Goal: Book appointment/travel/reservation

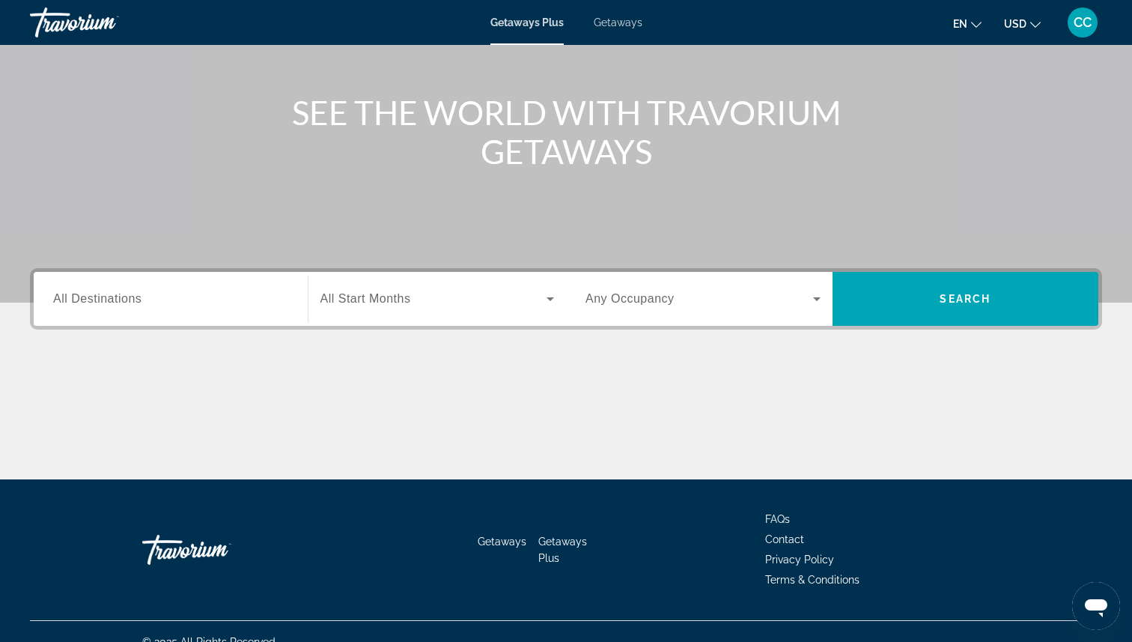
click at [130, 304] on span "All Destinations" at bounding box center [97, 298] width 88 height 13
click at [130, 304] on input "Destination All Destinations" at bounding box center [170, 300] width 235 height 18
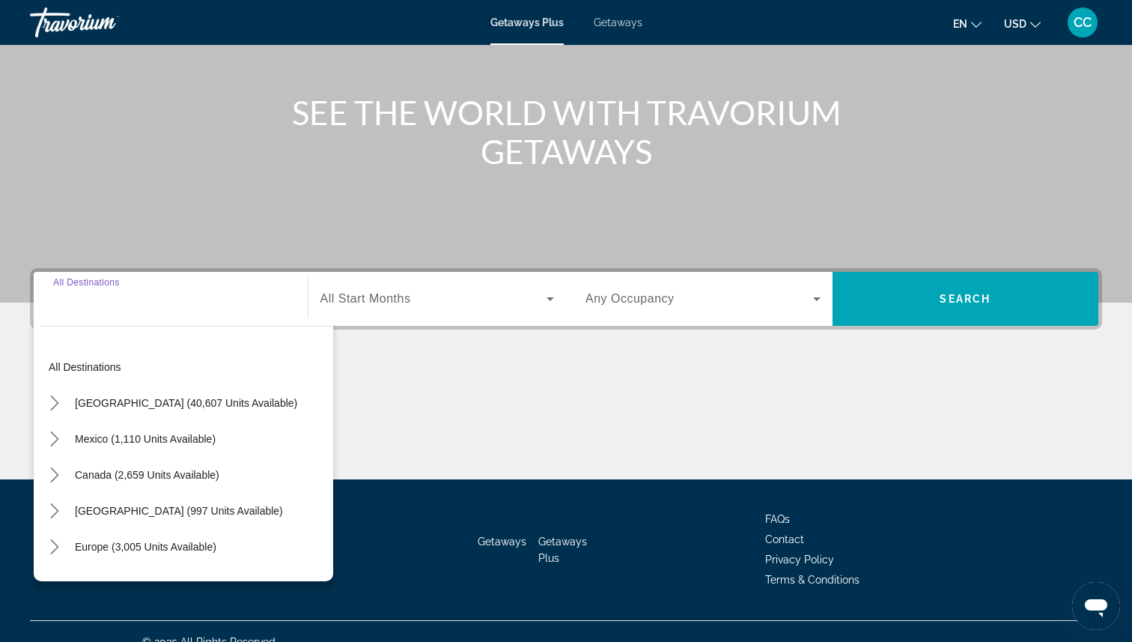
scroll to position [168, 0]
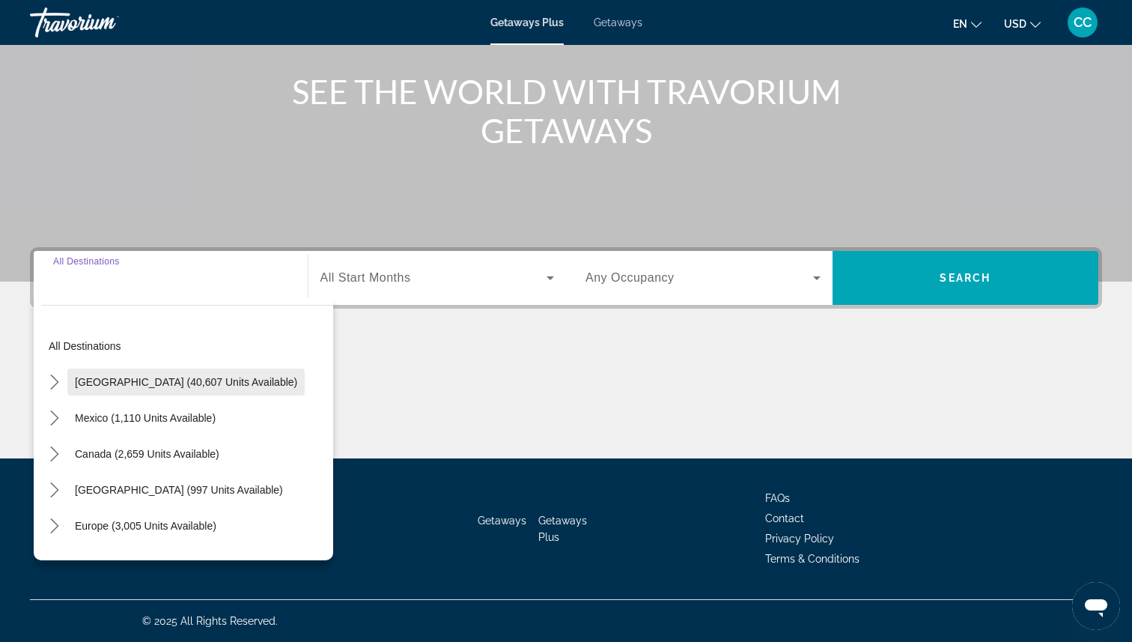
click at [94, 376] on span "[GEOGRAPHIC_DATA] (40,607 units available)" at bounding box center [186, 382] width 222 height 12
type input "**********"
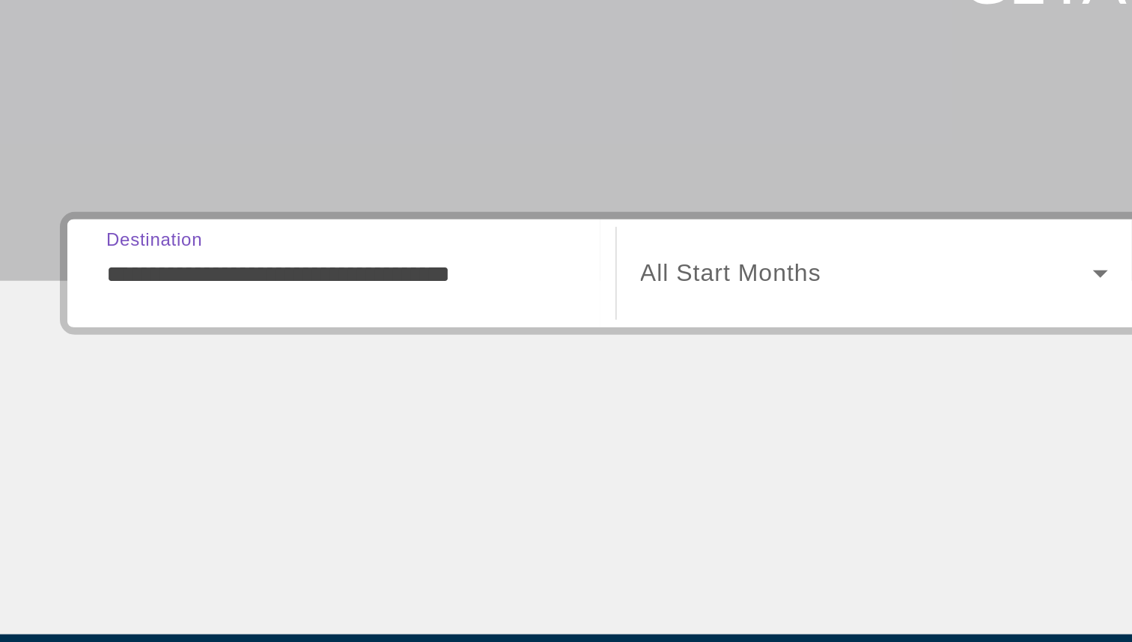
drag, startPoint x: 139, startPoint y: 280, endPoint x: 177, endPoint y: 282, distance: 37.5
click at [177, 282] on input "**********" at bounding box center [170, 279] width 235 height 18
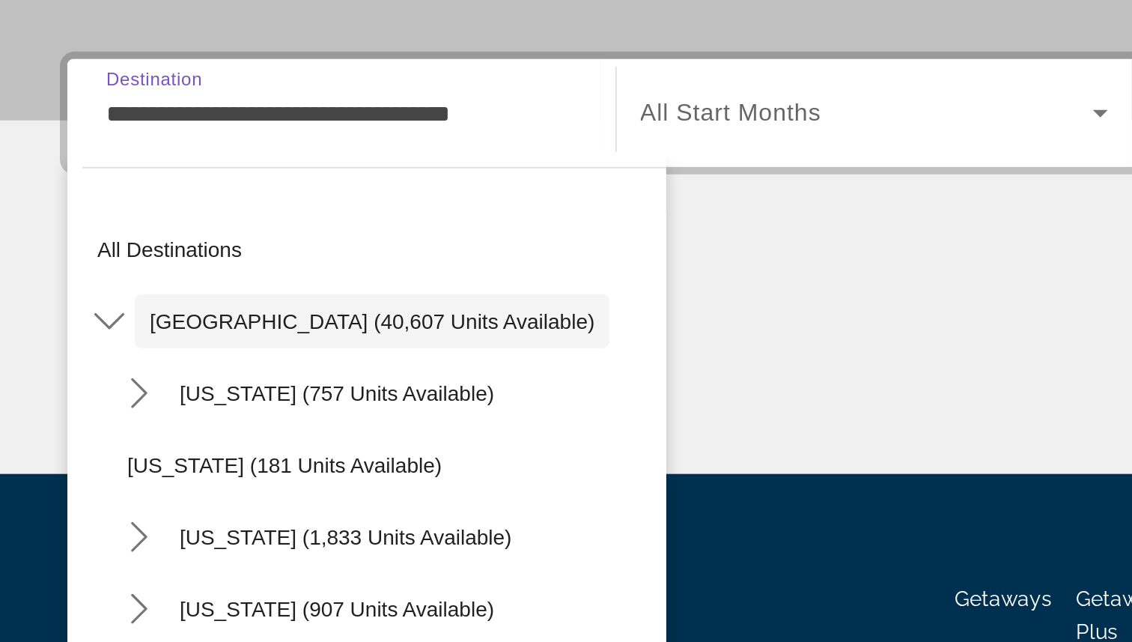
click at [356, 380] on div "Main content" at bounding box center [566, 402] width 1072 height 112
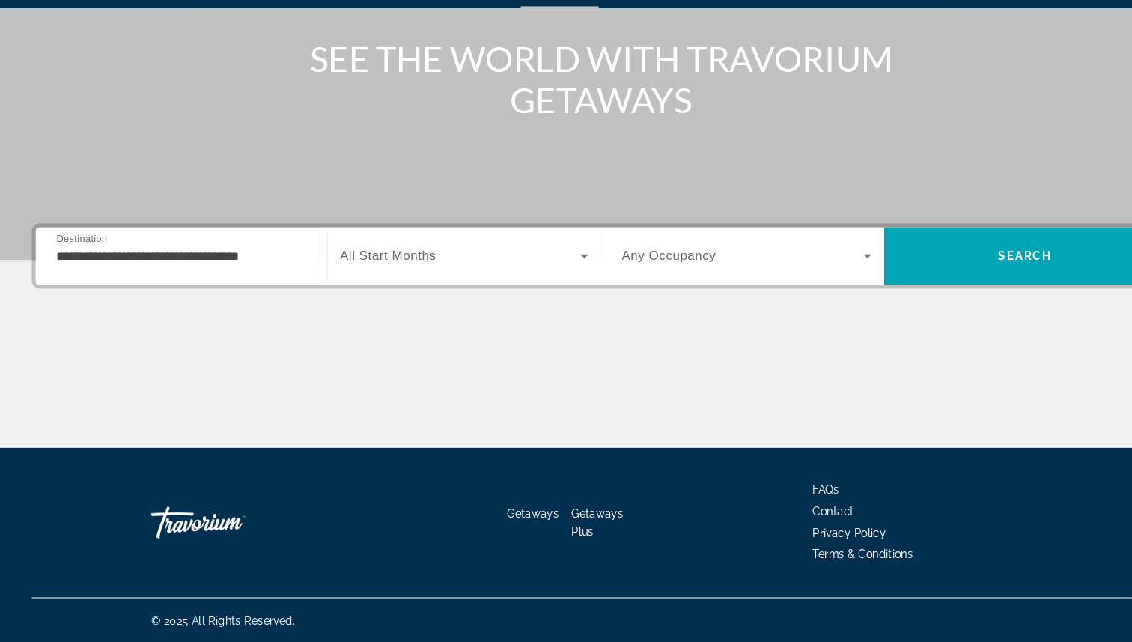
scroll to position [166, 0]
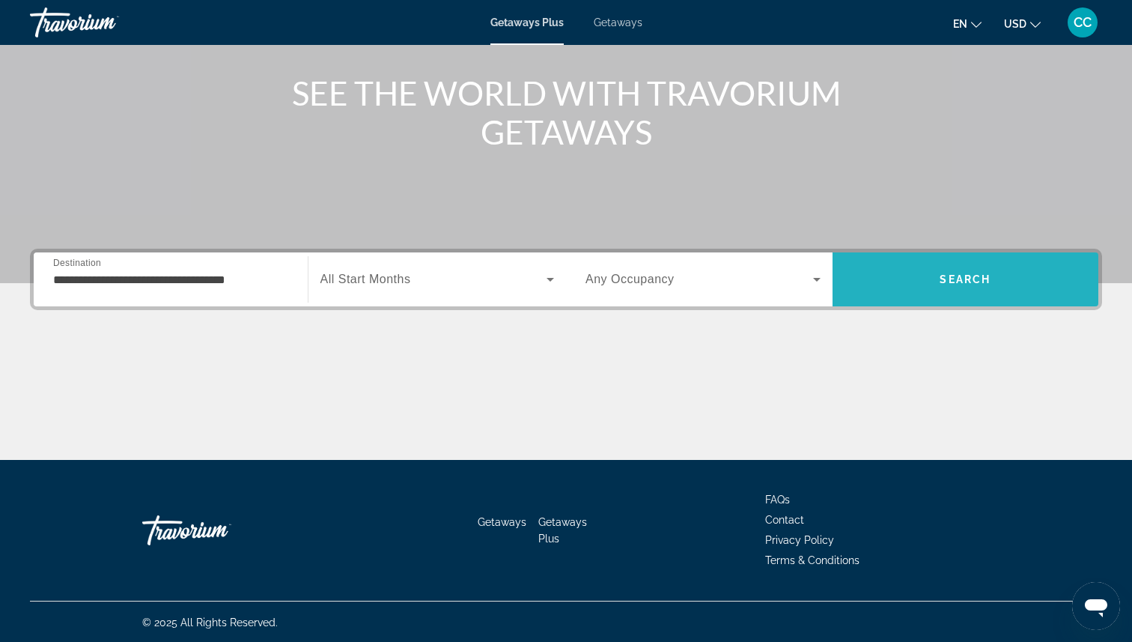
click at [897, 291] on span "Search" at bounding box center [966, 279] width 267 height 36
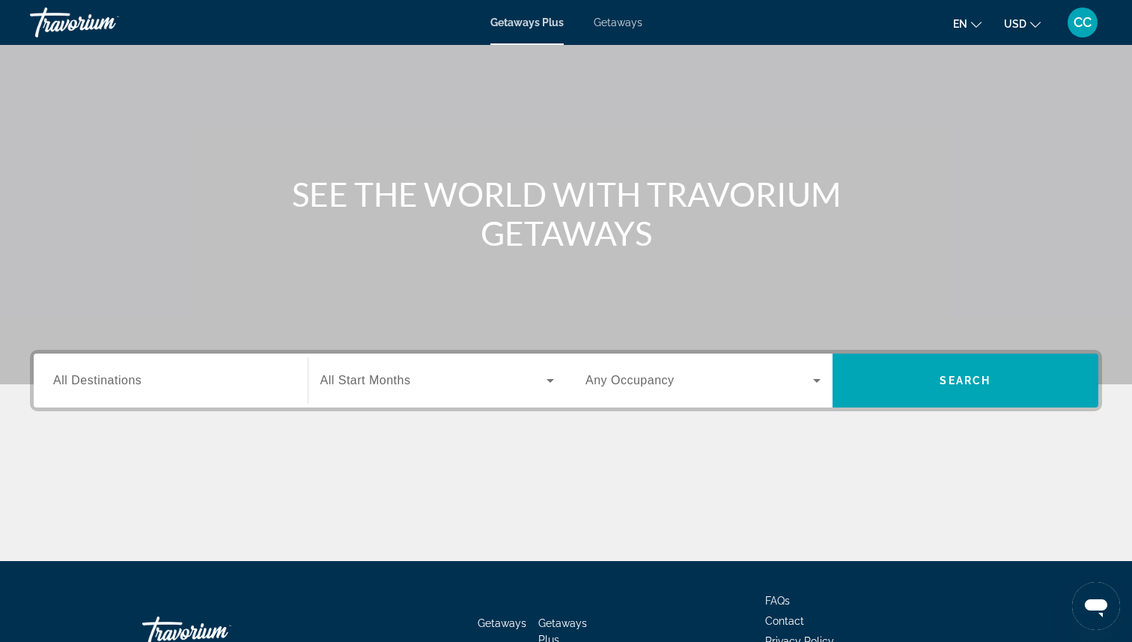
scroll to position [70, 0]
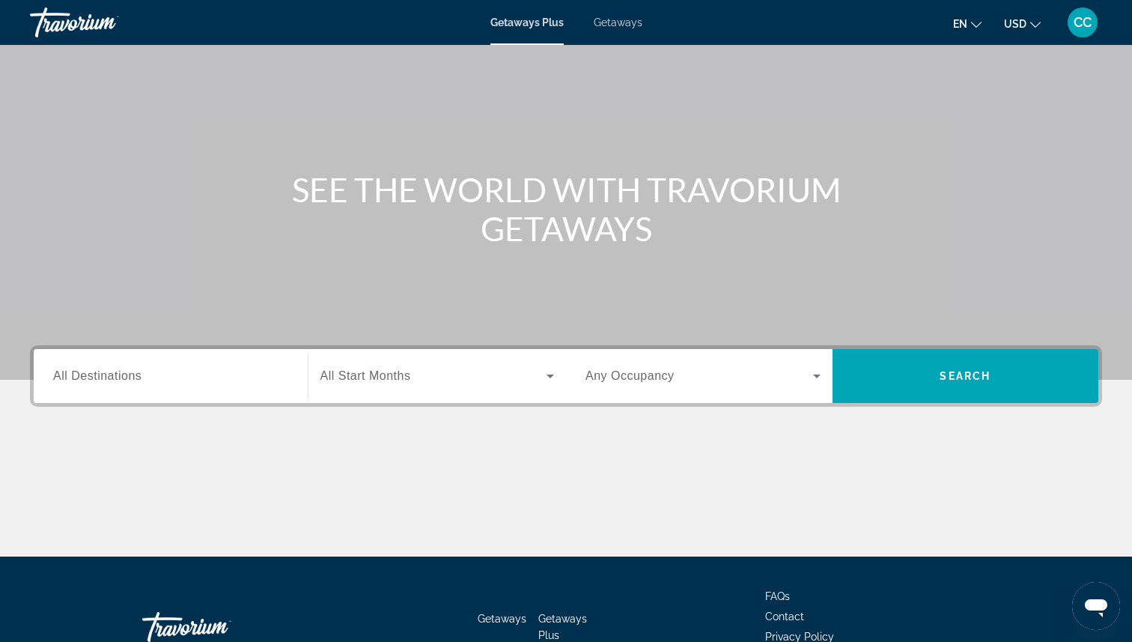
click at [165, 384] on input "Destination All Destinations" at bounding box center [170, 377] width 235 height 18
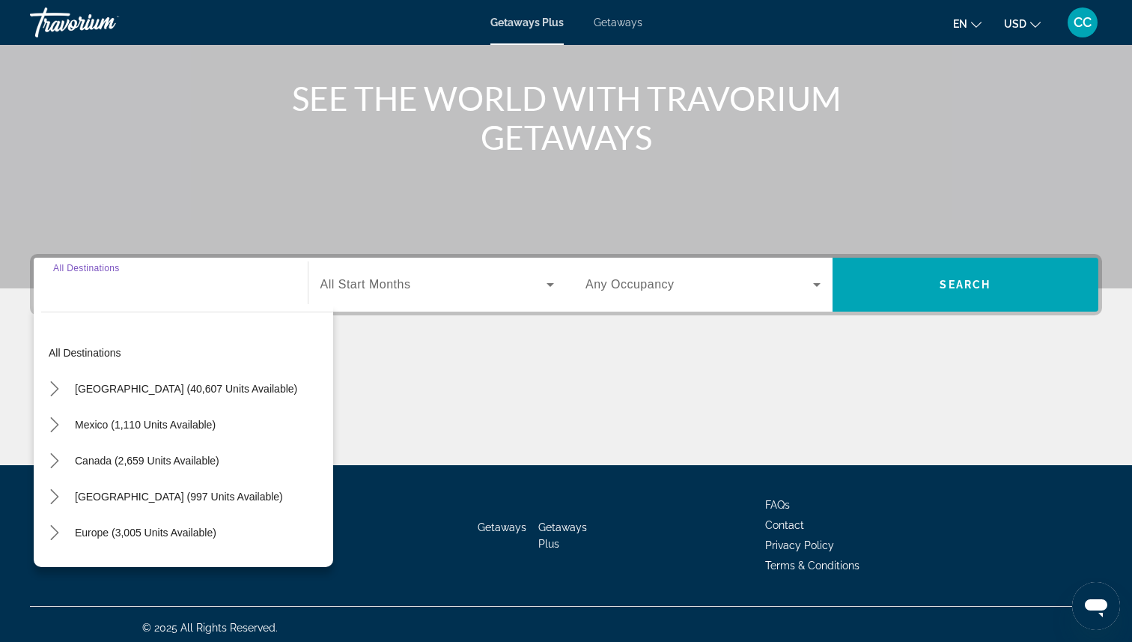
scroll to position [168, 0]
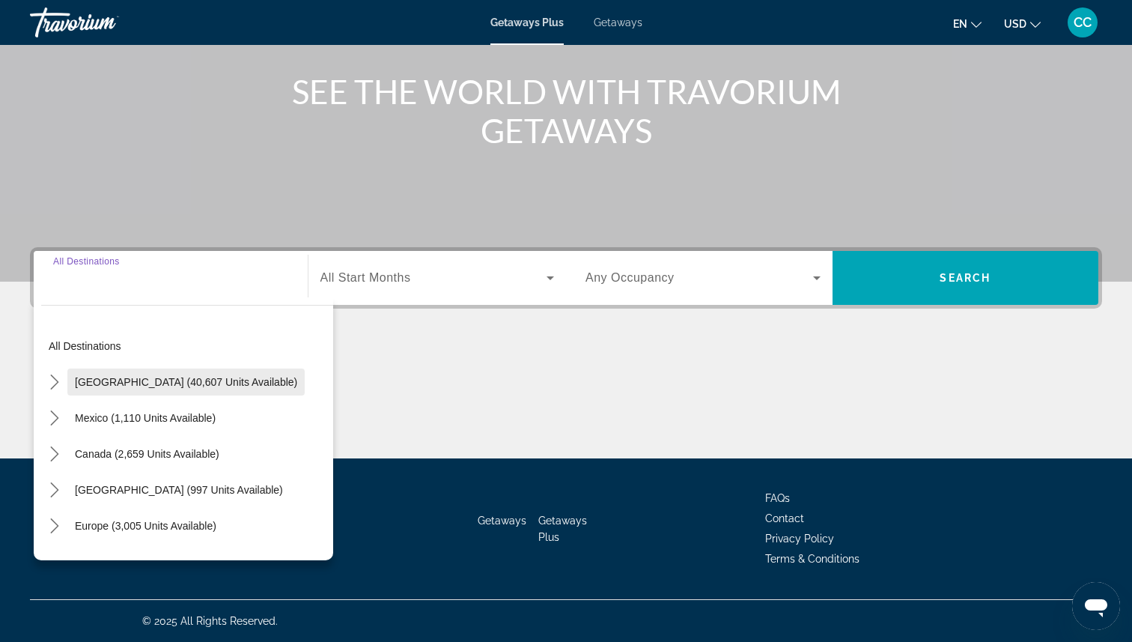
click at [133, 379] on span "[GEOGRAPHIC_DATA] (40,607 units available)" at bounding box center [186, 382] width 222 height 12
type input "**********"
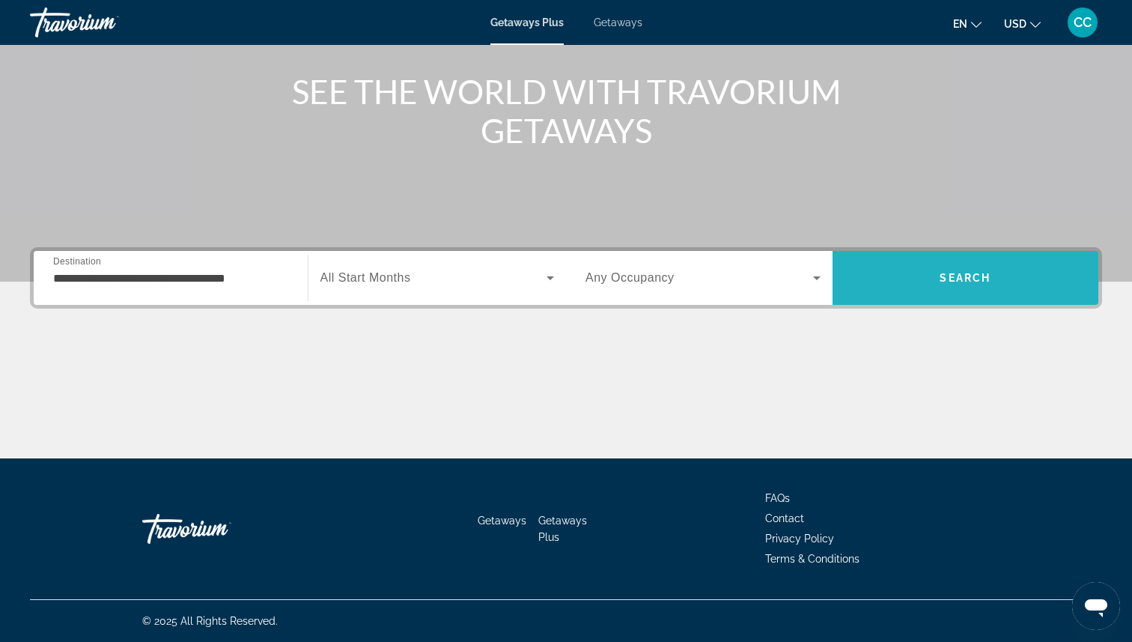
click at [963, 269] on span "Search" at bounding box center [966, 278] width 267 height 36
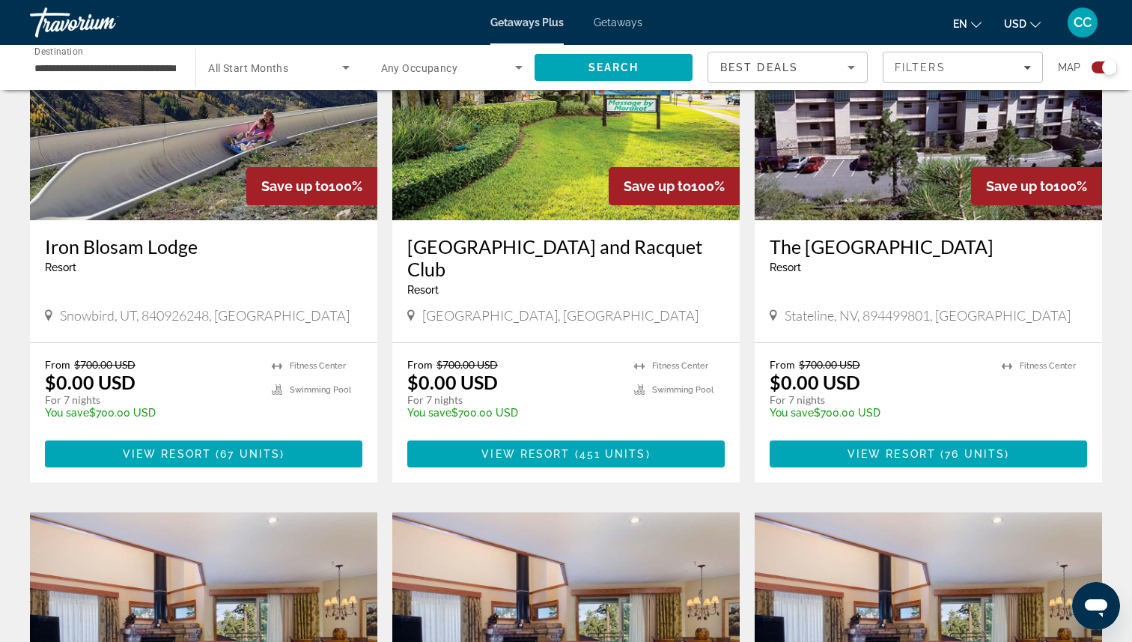
scroll to position [633, 0]
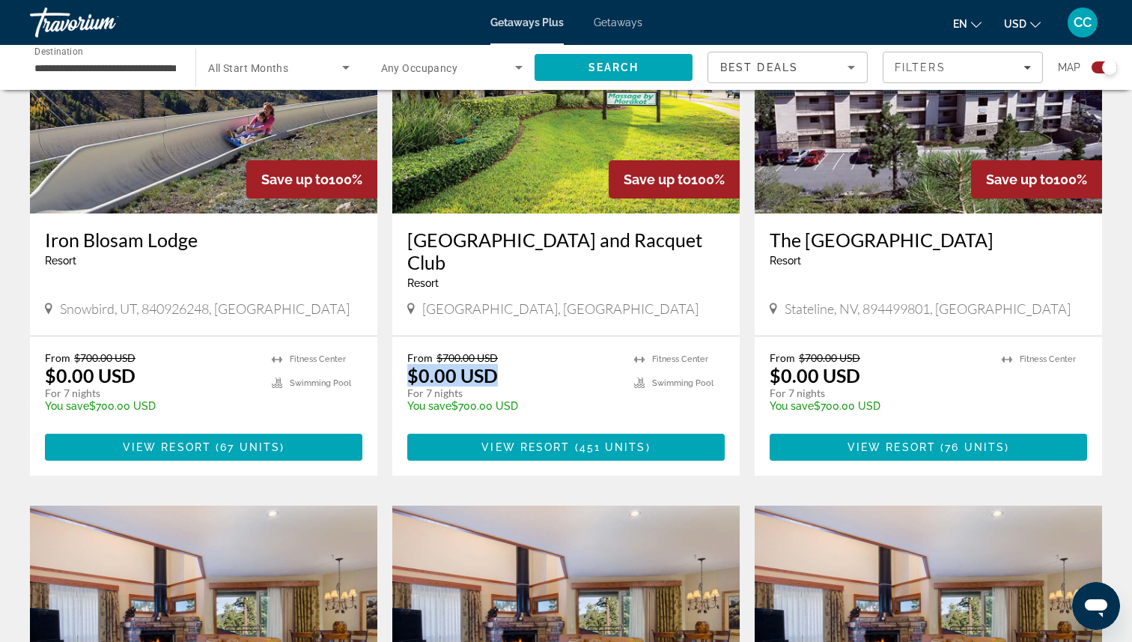
drag, startPoint x: 499, startPoint y: 376, endPoint x: 401, endPoint y: 374, distance: 98.1
click at [401, 374] on div "From $700.00 USD $0.00 USD For 7 nights You save $700.00 USD temp 3 [GEOGRAPHIC…" at bounding box center [565, 405] width 347 height 139
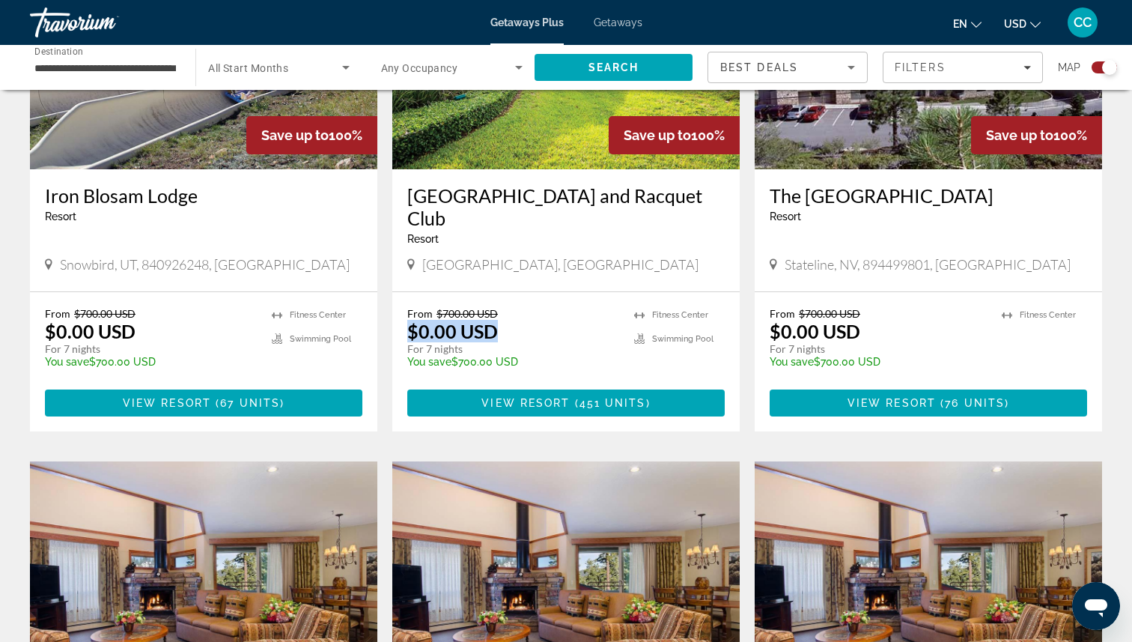
scroll to position [686, 0]
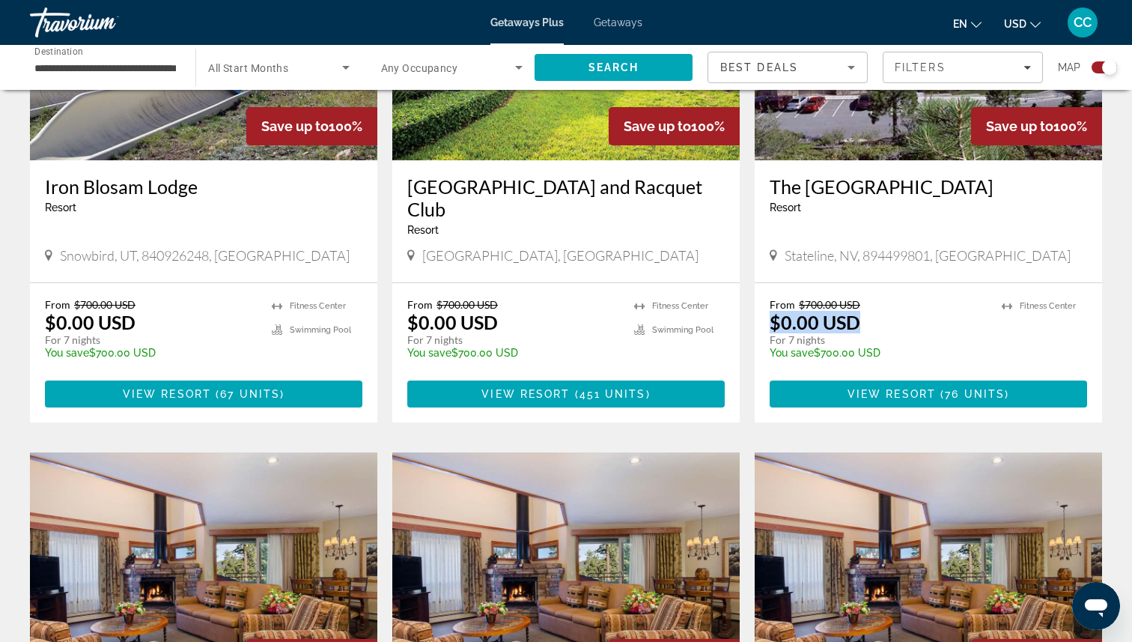
drag, startPoint x: 866, startPoint y: 324, endPoint x: 770, endPoint y: 324, distance: 95.8
click at [770, 324] on div "From $700.00 USD $0.00 USD For 7 nights You save $700.00 USD temp" at bounding box center [878, 333] width 217 height 71
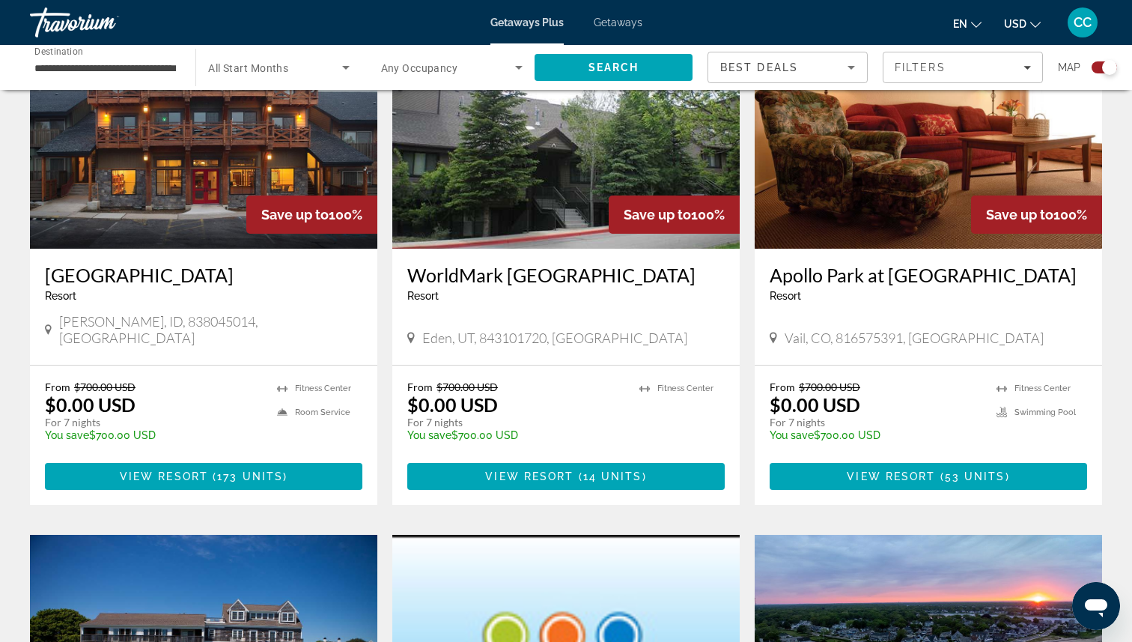
scroll to position [1632, 0]
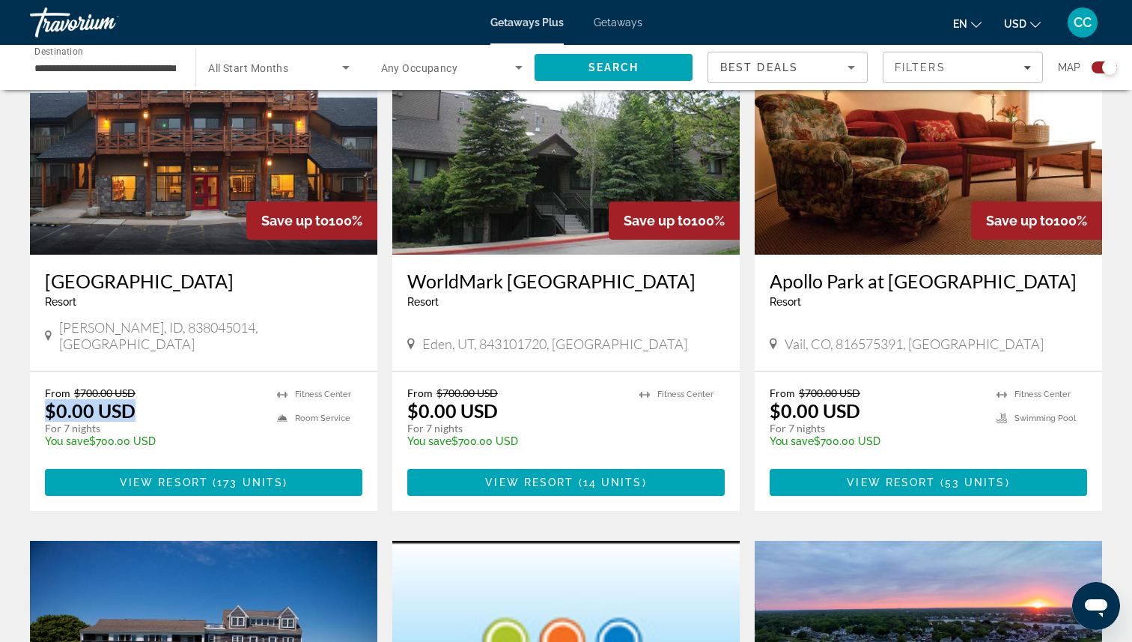
drag, startPoint x: 147, startPoint y: 392, endPoint x: 37, endPoint y: 389, distance: 109.4
click at [37, 389] on div "From $700.00 USD $0.00 USD For 7 nights You save $700.00 USD temp 3 [GEOGRAPHIC…" at bounding box center [203, 440] width 347 height 139
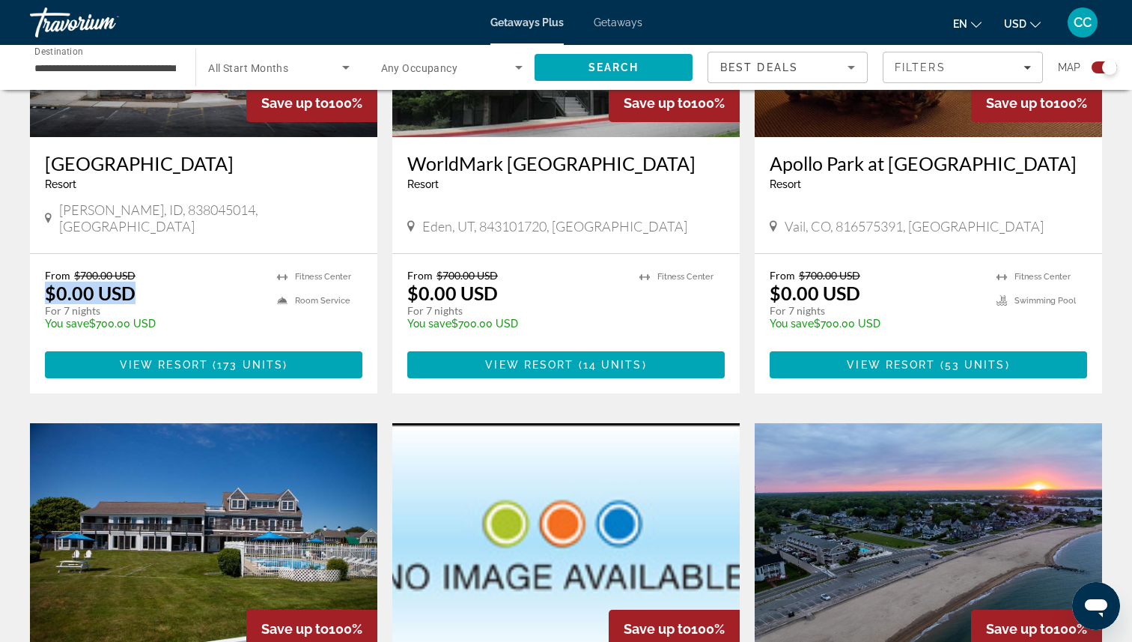
scroll to position [1737, 0]
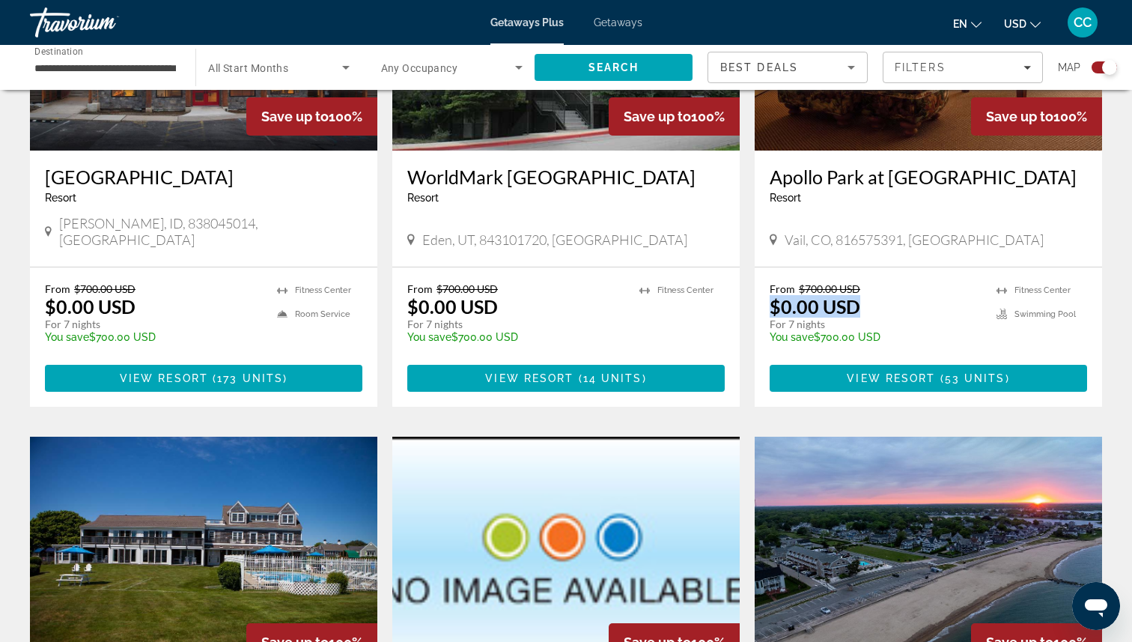
drag, startPoint x: 871, startPoint y: 293, endPoint x: 765, endPoint y: 288, distance: 106.5
click at [765, 288] on div "From $700.00 USD $0.00 USD For 7 nights You save $700.00 USD temp 4 [GEOGRAPHIC…" at bounding box center [928, 336] width 347 height 139
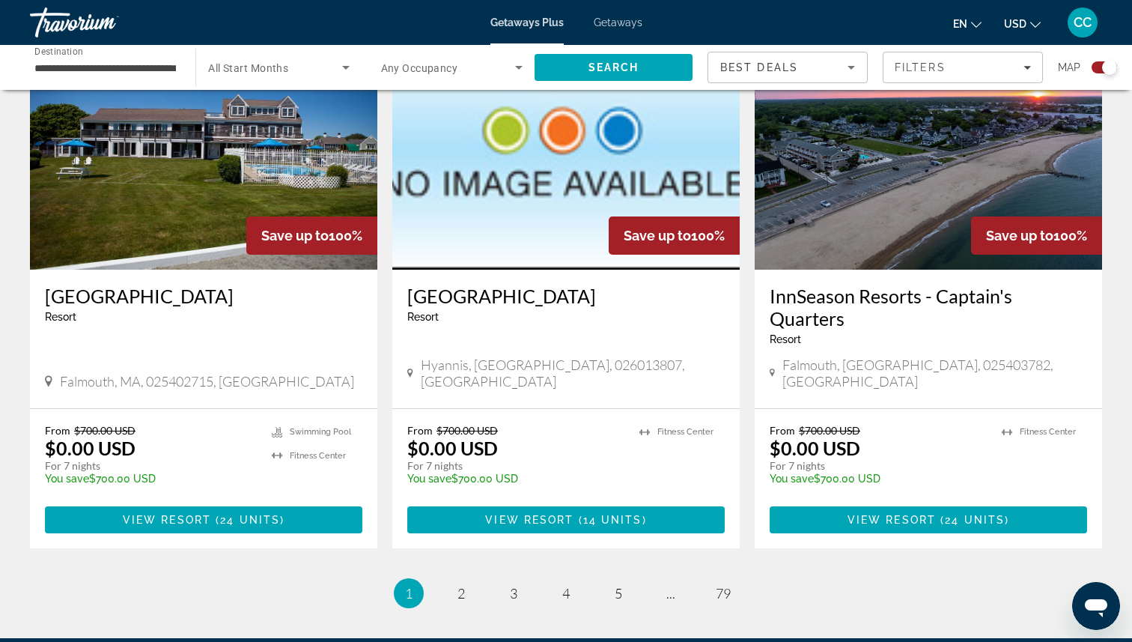
scroll to position [2165, 0]
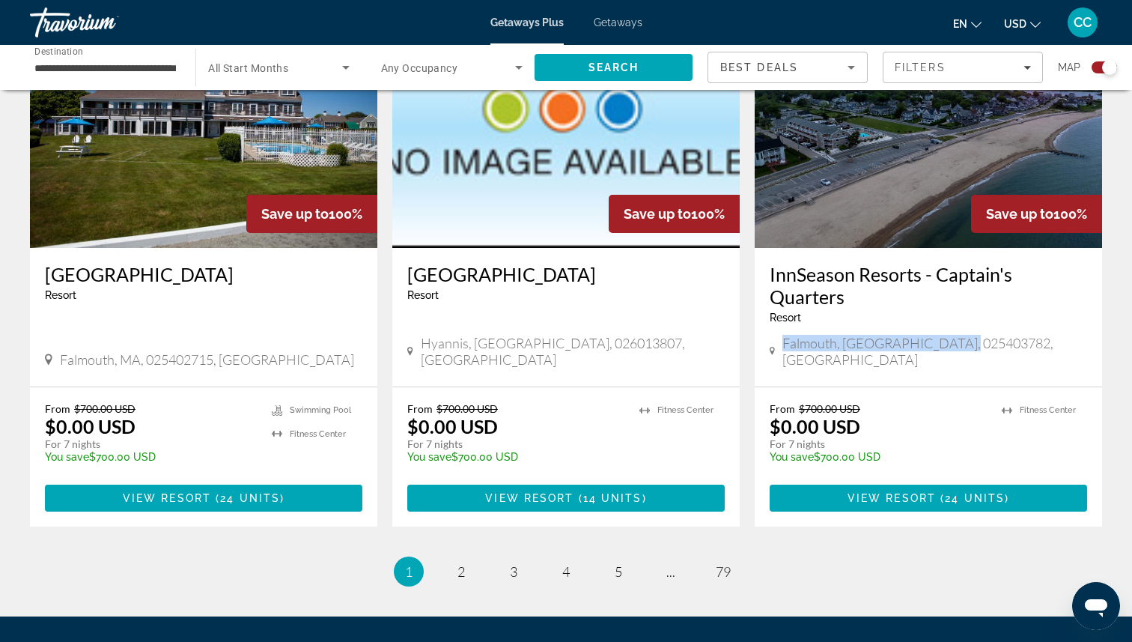
drag, startPoint x: 985, startPoint y: 327, endPoint x: 765, endPoint y: 325, distance: 220.2
click at [765, 325] on div "InnSeason Resorts - Captain's Quarters Resort - This is an adults only resort […" at bounding box center [928, 317] width 347 height 139
drag, startPoint x: 883, startPoint y: 396, endPoint x: 768, endPoint y: 396, distance: 115.3
click at [768, 396] on div "From $700.00 USD $0.00 USD For 7 nights You save $700.00 USD temp 2 [GEOGRAPHIC…" at bounding box center [928, 456] width 347 height 139
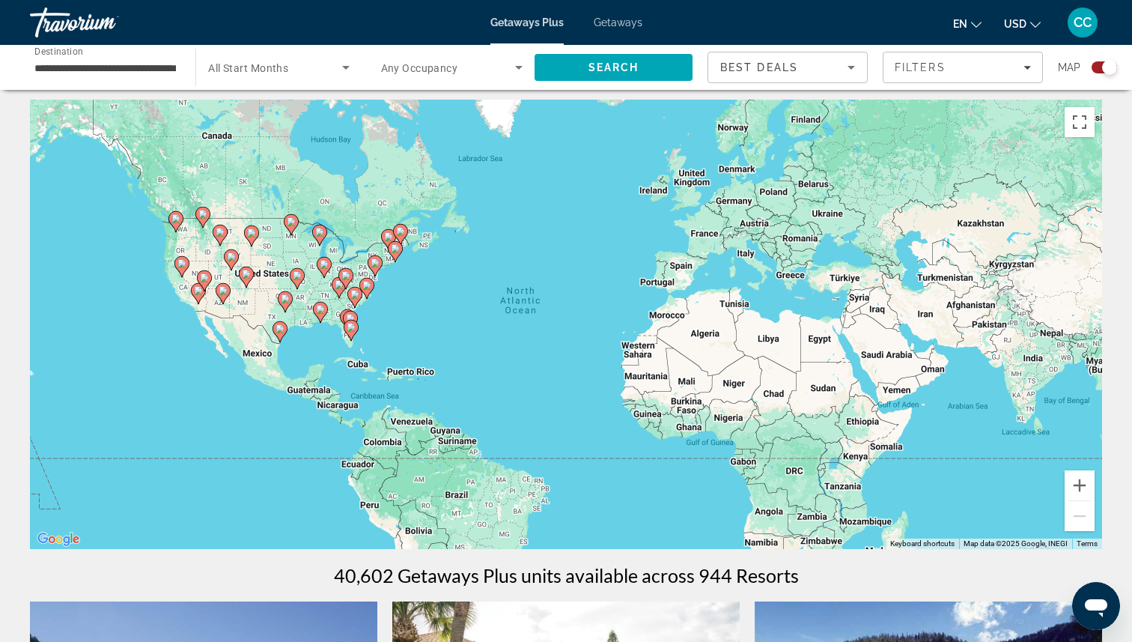
scroll to position [0, 0]
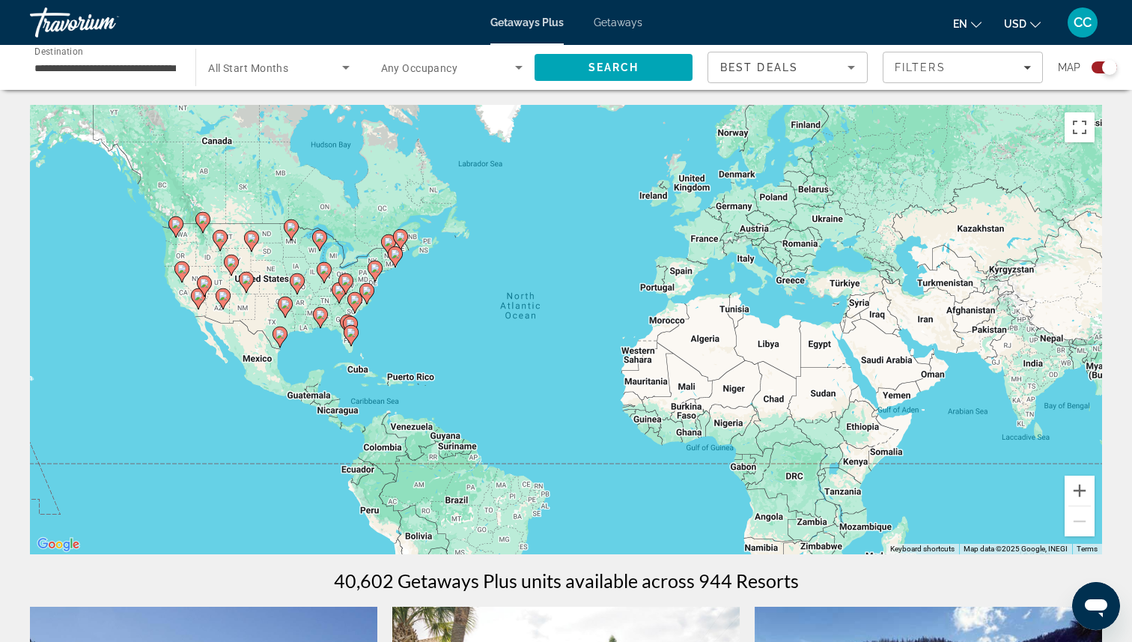
click at [492, 69] on span "Search widget" at bounding box center [448, 67] width 134 height 18
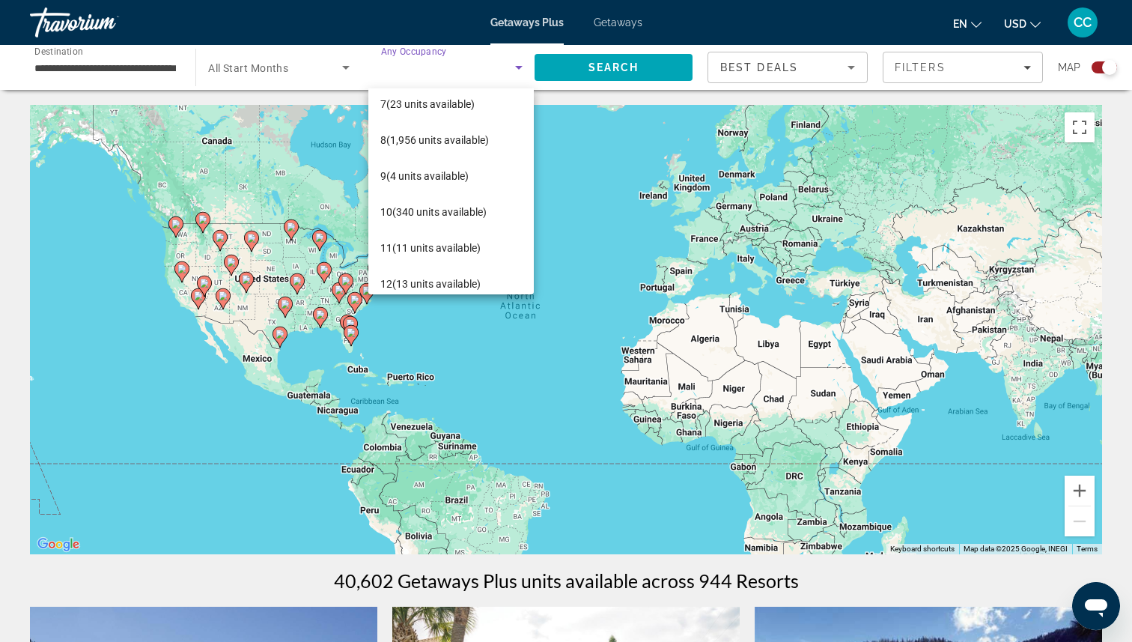
scroll to position [225, 0]
click at [444, 204] on span "10 (340 units available)" at bounding box center [433, 211] width 106 height 18
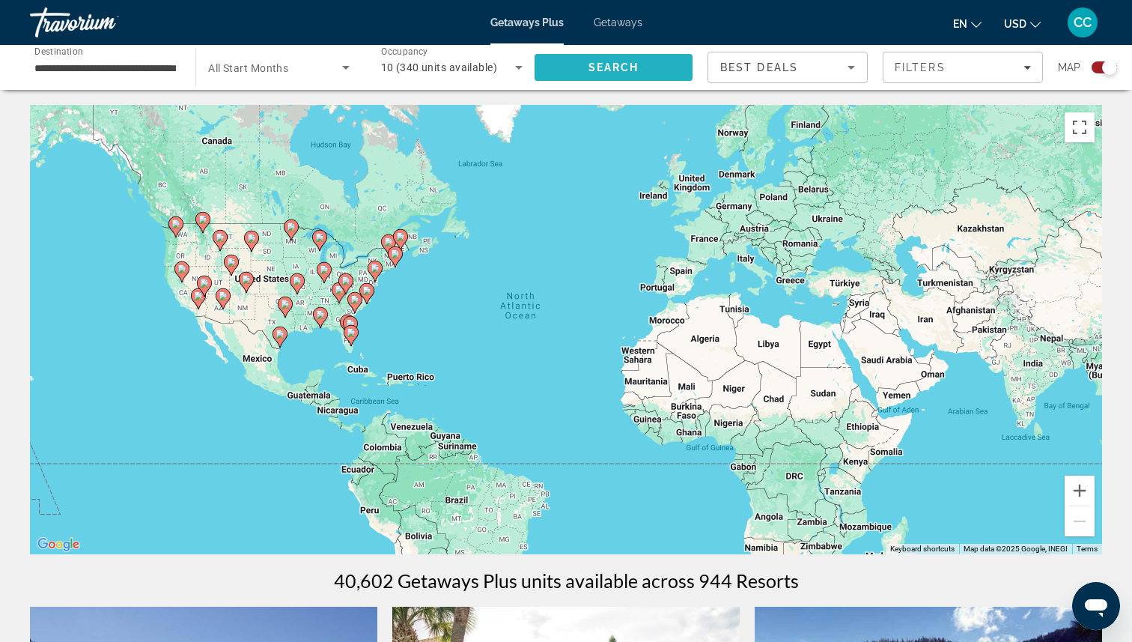
click at [607, 69] on span "Search" at bounding box center [614, 67] width 51 height 12
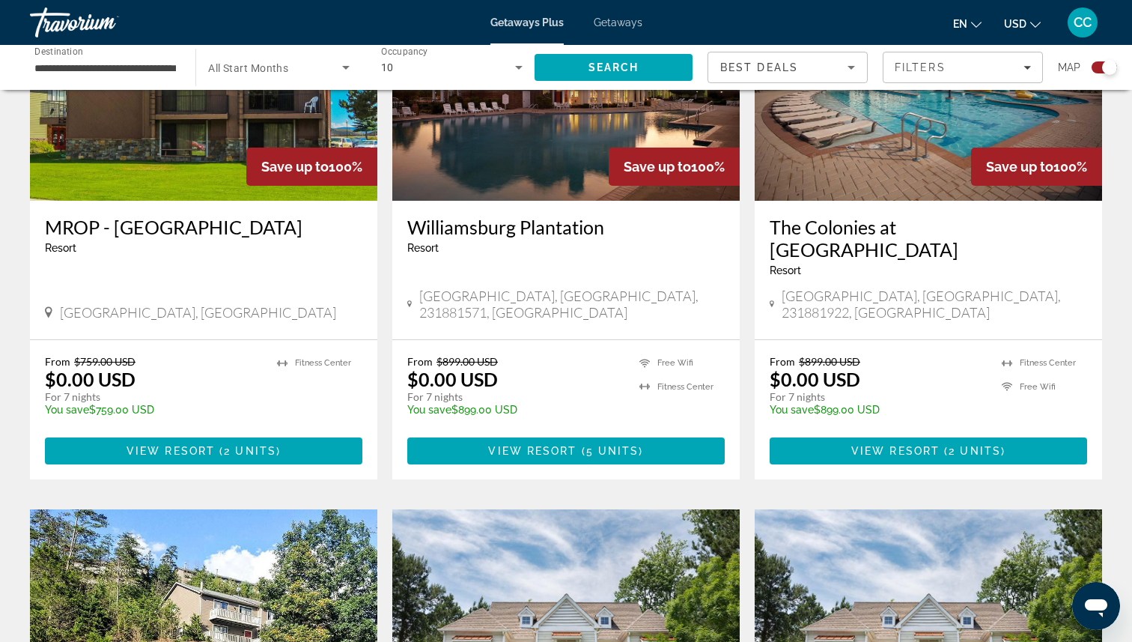
scroll to position [626, 0]
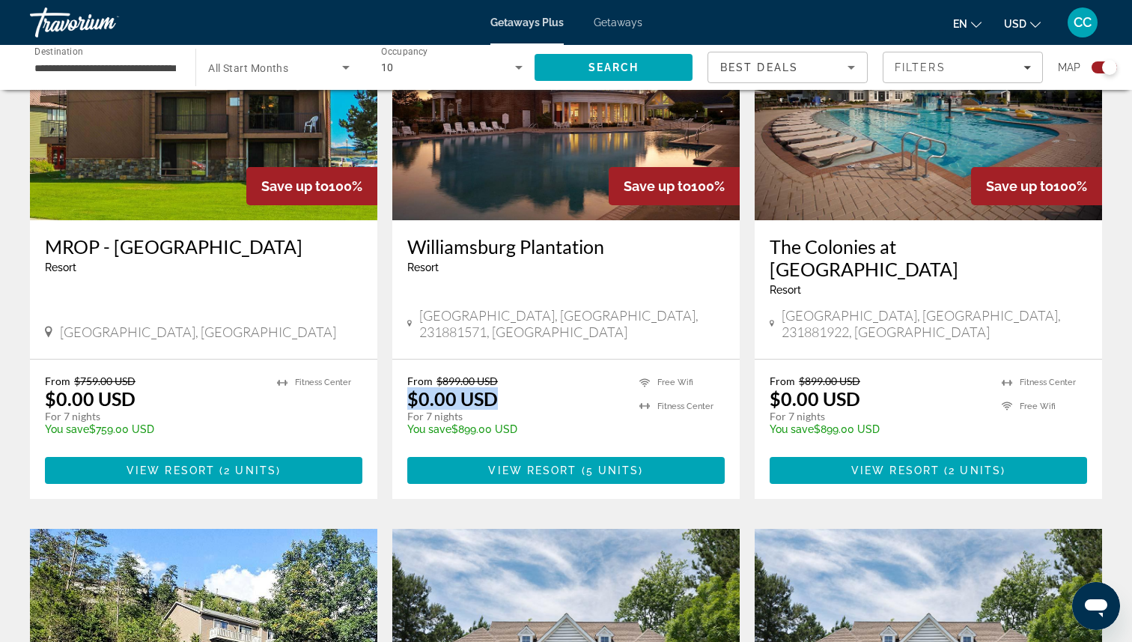
drag, startPoint x: 511, startPoint y: 359, endPoint x: 394, endPoint y: 356, distance: 117.6
click at [394, 359] on div "From $899.00 USD $0.00 USD For 7 nights You save $899.00 USD temp 1 Free Wifi […" at bounding box center [565, 428] width 347 height 139
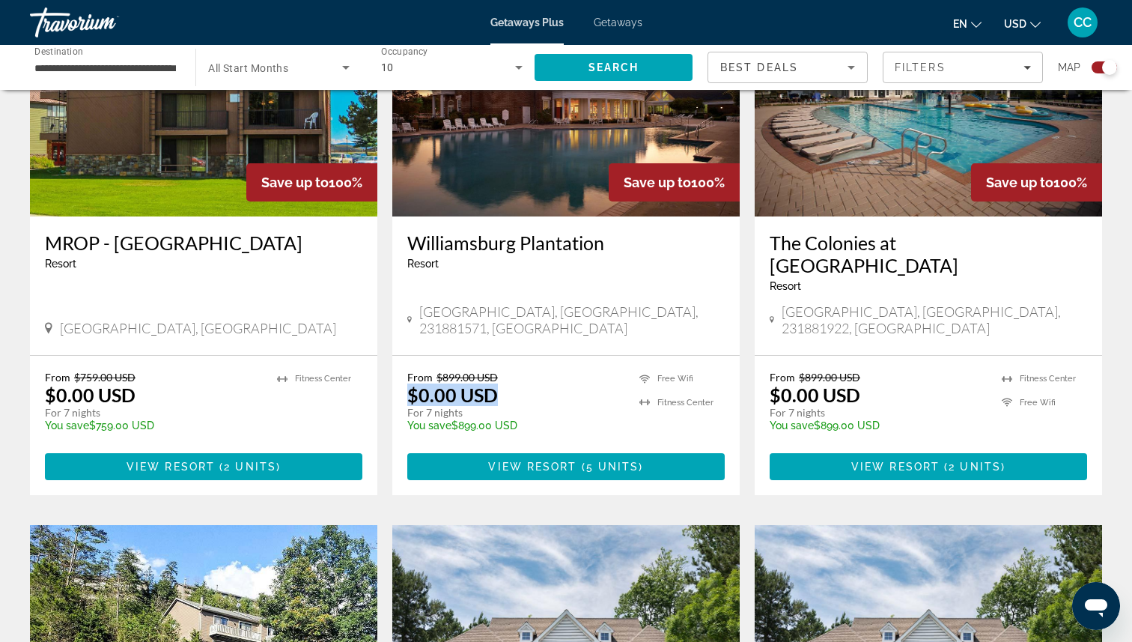
scroll to position [631, 0]
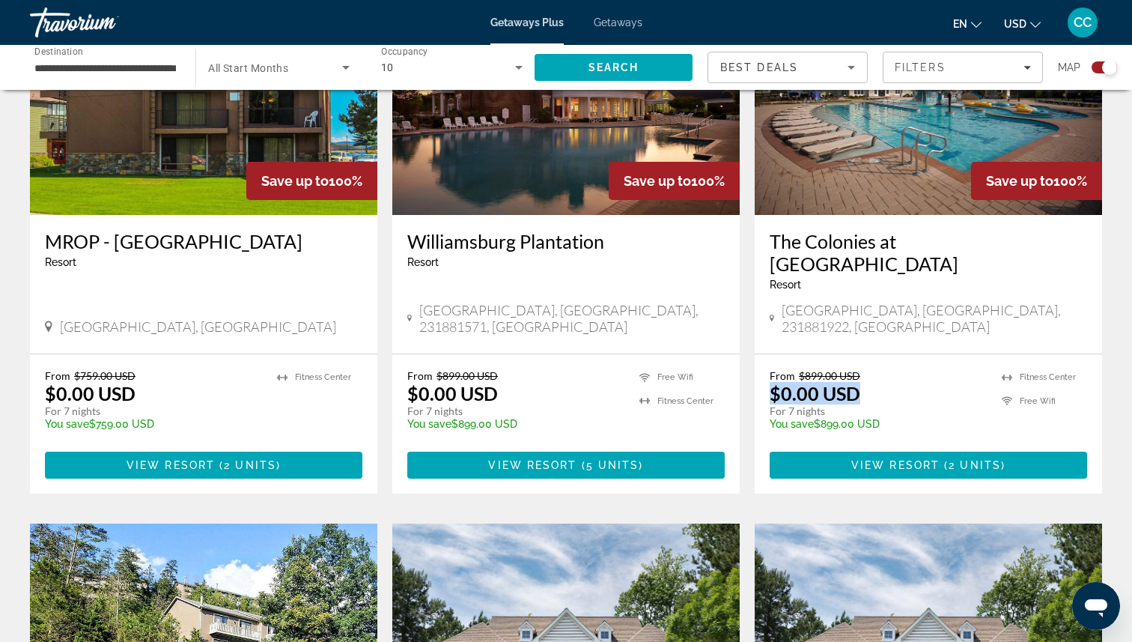
drag, startPoint x: 875, startPoint y: 344, endPoint x: 750, endPoint y: 359, distance: 126.0
click at [750, 359] on app-exchanges-search-item "Save up to 100% The Colonies at [GEOGRAPHIC_DATA] - This is an adults only reso…" at bounding box center [928, 234] width 362 height 518
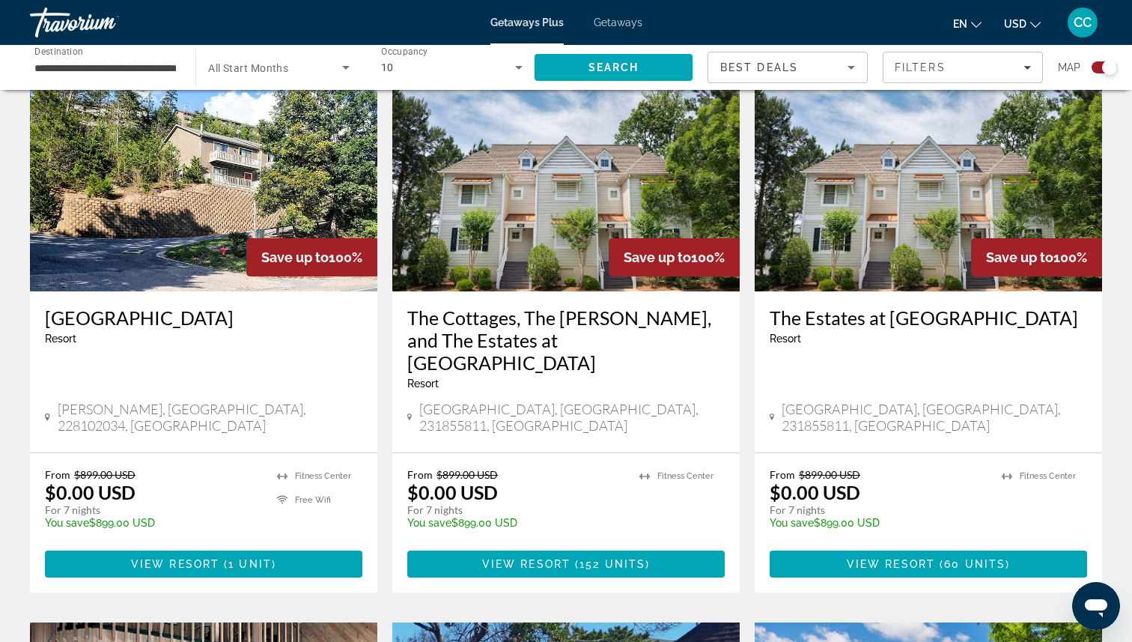
scroll to position [1104, 0]
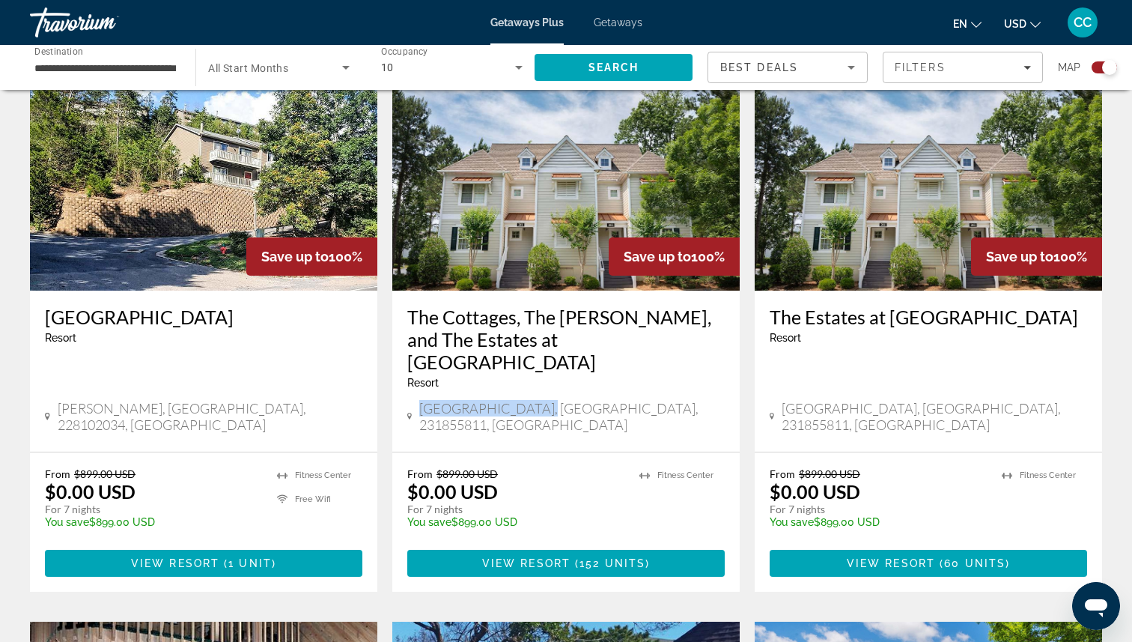
drag, startPoint x: 529, startPoint y: 352, endPoint x: 414, endPoint y: 351, distance: 114.6
click at [414, 400] on div "[GEOGRAPHIC_DATA], [GEOGRAPHIC_DATA], 231855811, [GEOGRAPHIC_DATA]" at bounding box center [566, 416] width 318 height 33
drag, startPoint x: 505, startPoint y: 418, endPoint x: 400, endPoint y: 418, distance: 105.6
click at [400, 452] on div "From $899.00 USD $0.00 USD For 7 nights You save $899.00 USD temp 2 [GEOGRAPHIC…" at bounding box center [565, 521] width 347 height 139
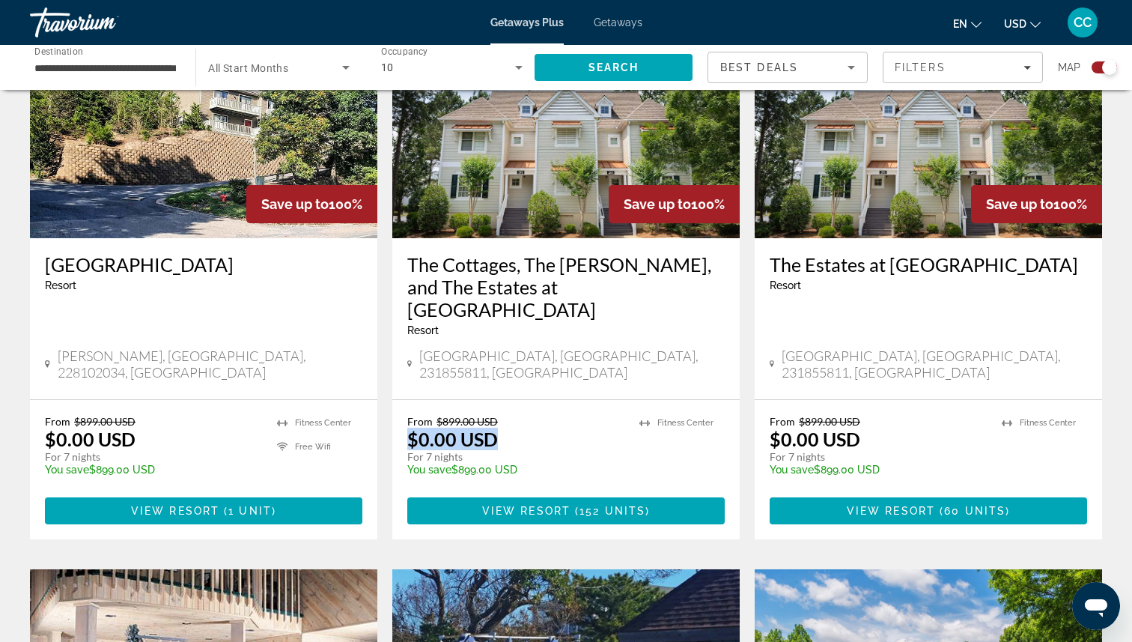
scroll to position [1157, 0]
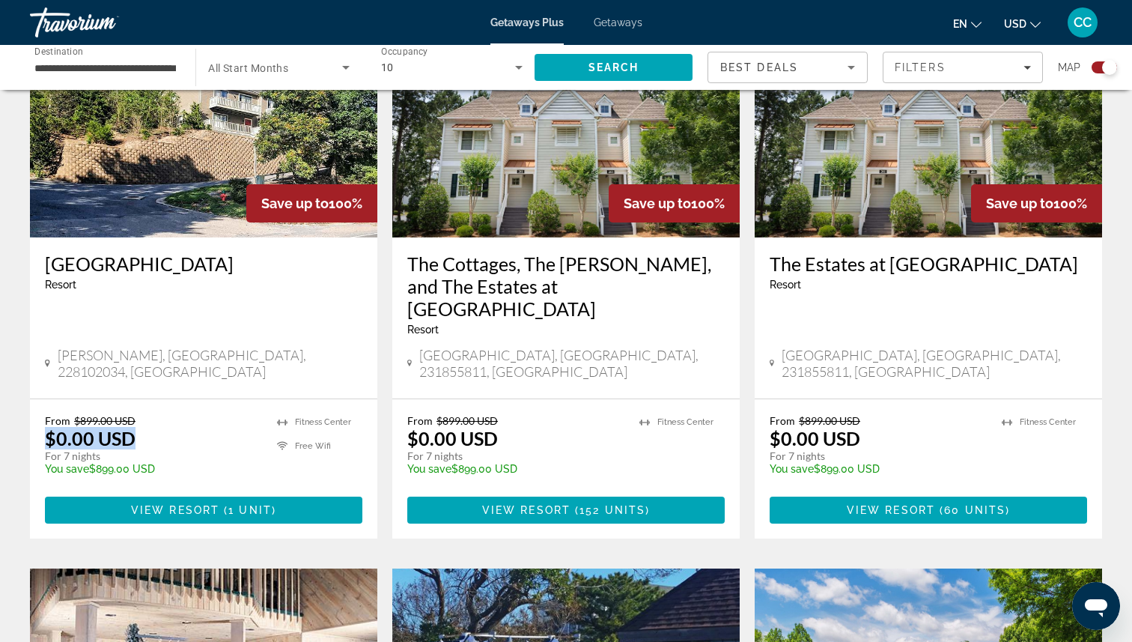
drag, startPoint x: 140, startPoint y: 358, endPoint x: 36, endPoint y: 356, distance: 104.1
click at [36, 399] on div "From $899.00 USD $0.00 USD For 7 nights You save $899.00 USD temp 4 [GEOGRAPHIC…" at bounding box center [203, 468] width 347 height 139
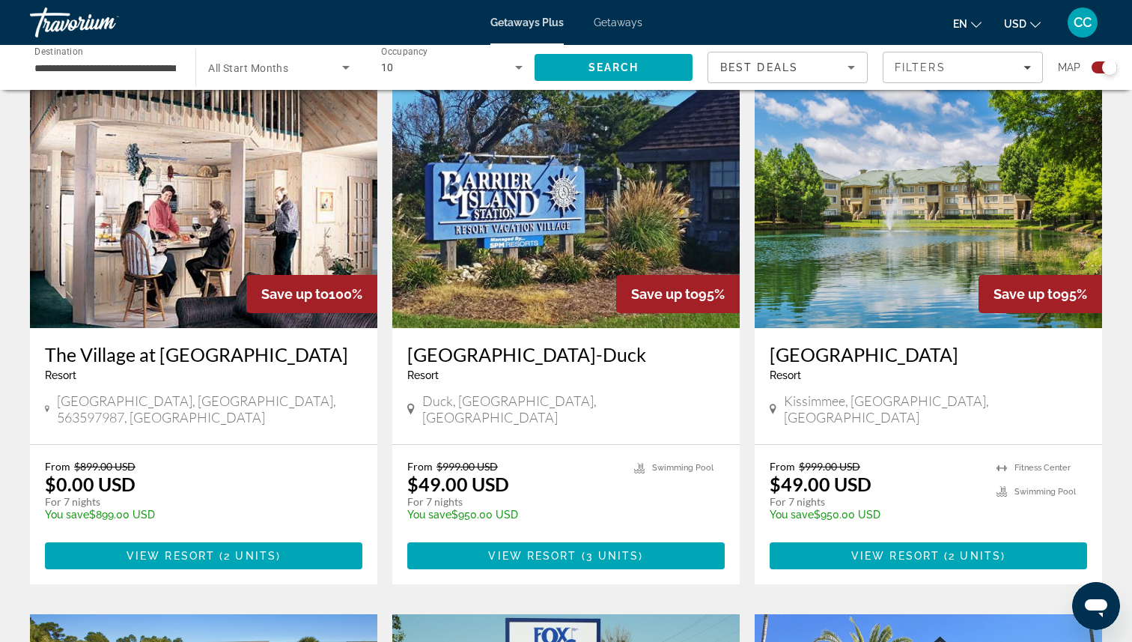
scroll to position [1665, 0]
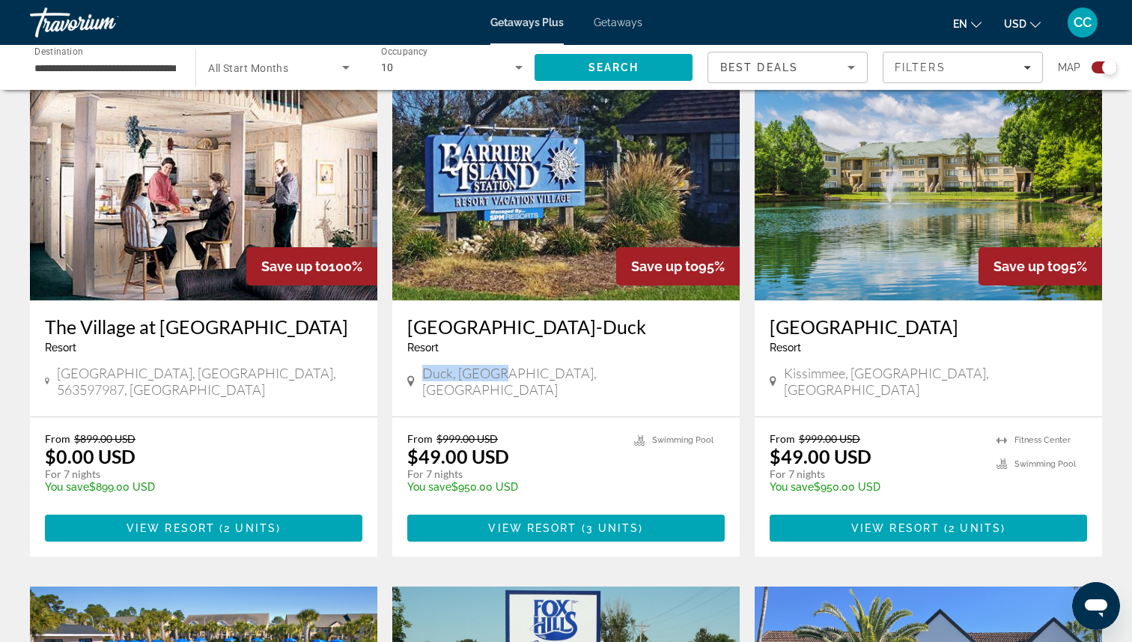
drag, startPoint x: 504, startPoint y: 301, endPoint x: 403, endPoint y: 298, distance: 101.1
click at [403, 300] on div "[GEOGRAPHIC_DATA]-[GEOGRAPHIC_DATA] - This is an adults only resort [GEOGRAPHIC…" at bounding box center [565, 358] width 347 height 116
drag, startPoint x: 520, startPoint y: 363, endPoint x: 409, endPoint y: 363, distance: 111.6
click at [409, 432] on div "From $999.00 USD $49.00 USD For 7 nights You save $950.00 USD temp" at bounding box center [513, 467] width 212 height 71
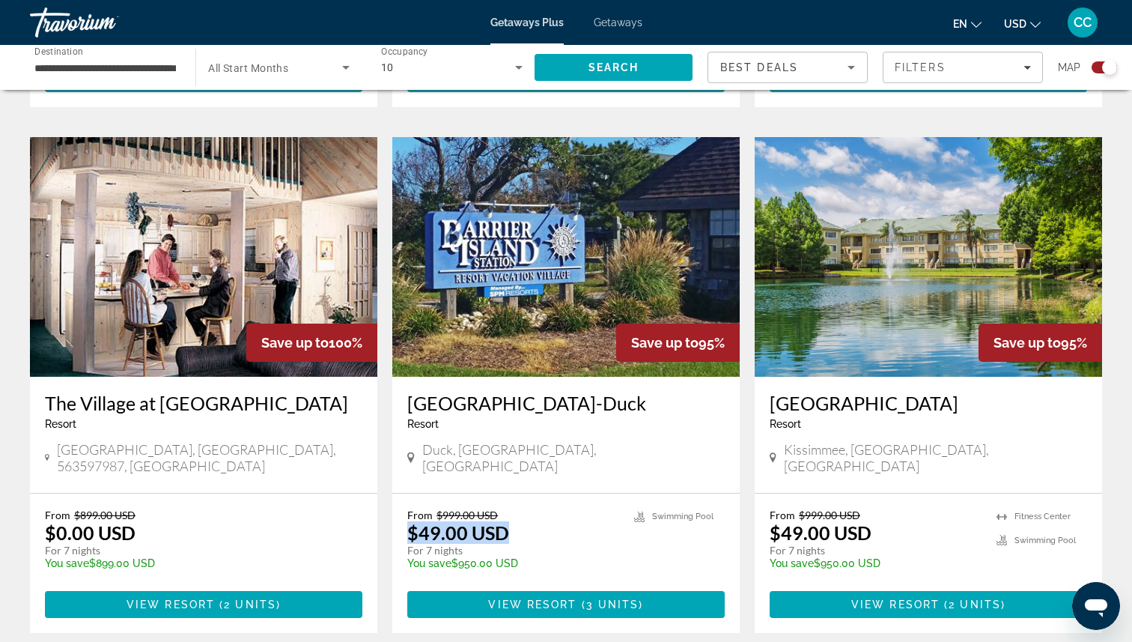
scroll to position [1574, 0]
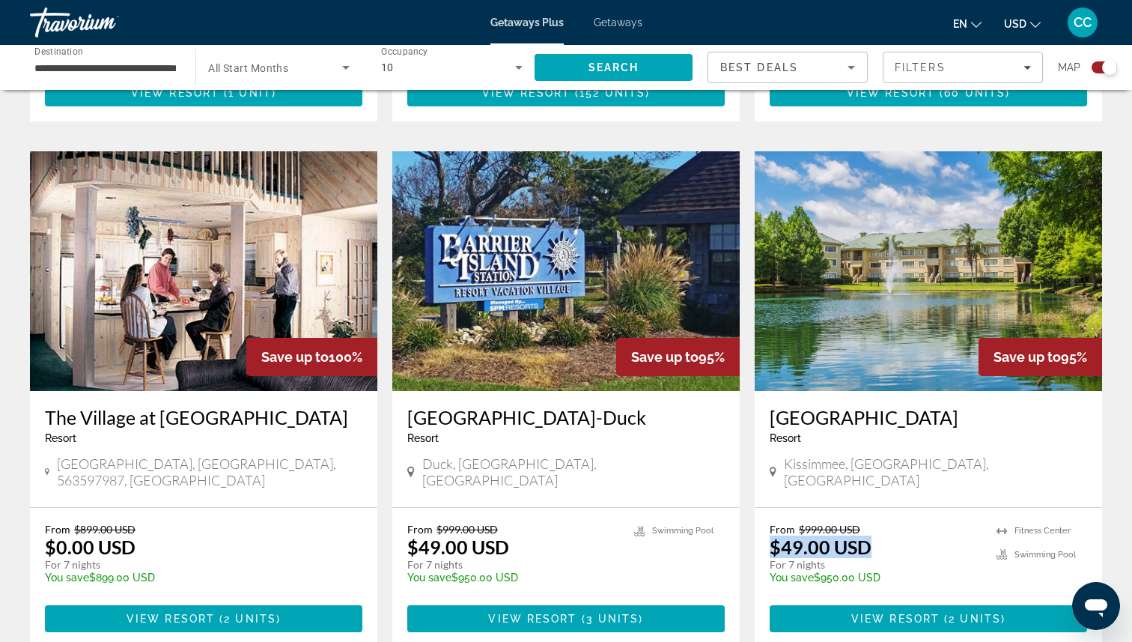
drag, startPoint x: 874, startPoint y: 450, endPoint x: 756, endPoint y: 448, distance: 117.6
click at [756, 508] on div "From $999.00 USD $49.00 USD For 7 nights You save $950.00 USD temp 4.5 [GEOGRAP…" at bounding box center [928, 577] width 347 height 139
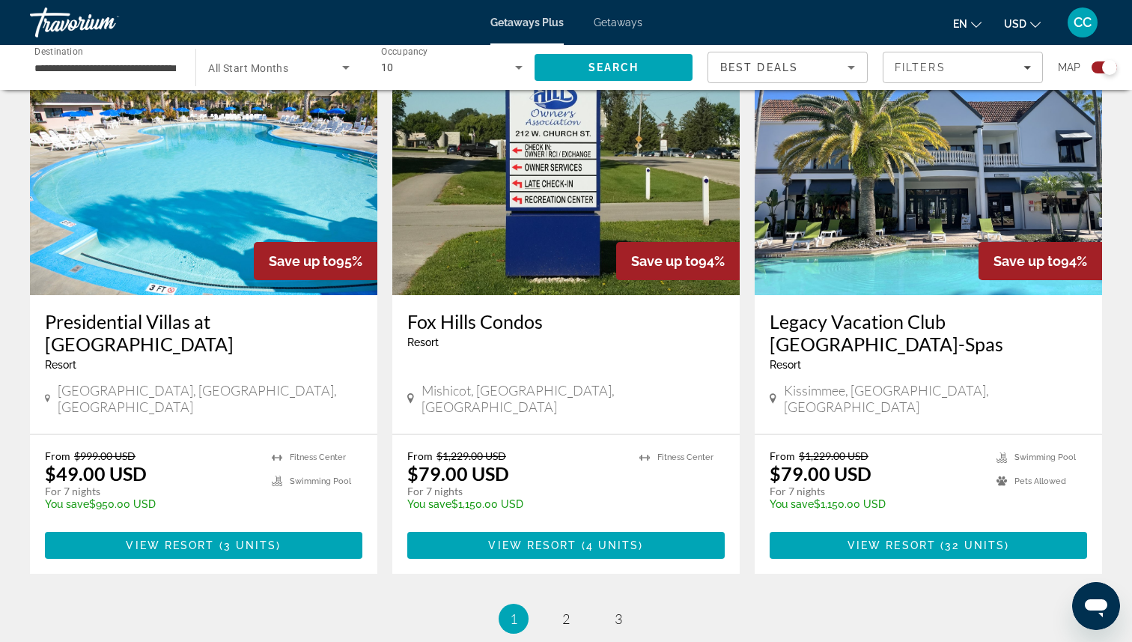
scroll to position [2196, 0]
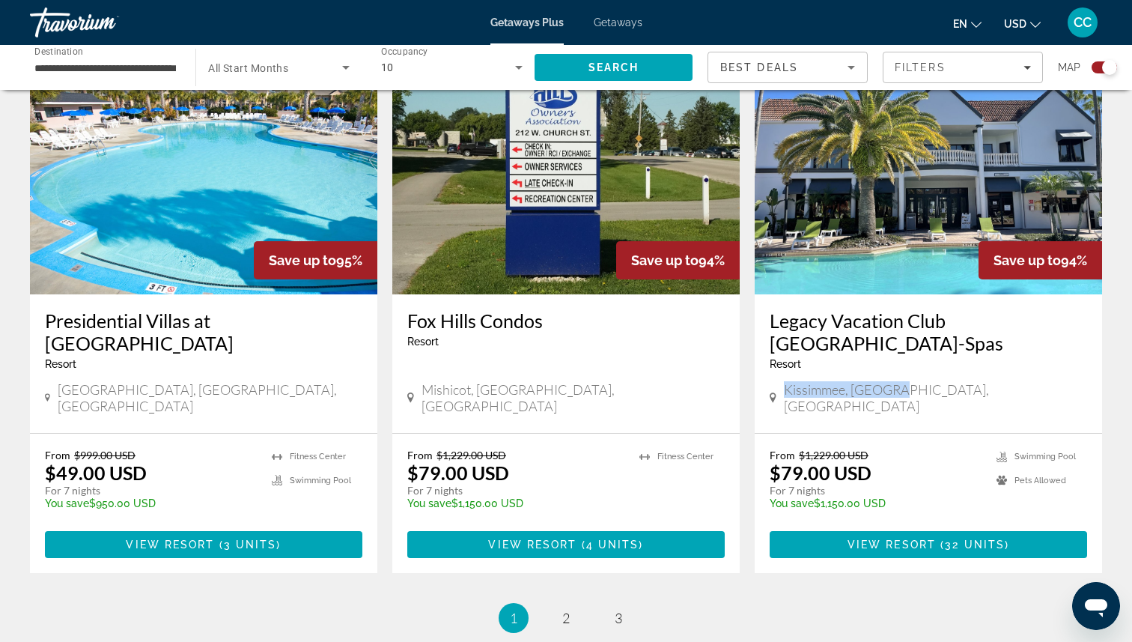
drag, startPoint x: 899, startPoint y: 294, endPoint x: 753, endPoint y: 296, distance: 146.8
click at [753, 296] on app-exchanges-search-item "Save up to 94% Legacy Vacation Club [GEOGRAPHIC_DATA] - This is an adults only …" at bounding box center [928, 314] width 362 height 518
drag, startPoint x: 881, startPoint y: 362, endPoint x: 757, endPoint y: 361, distance: 123.6
click at [757, 434] on div "From $1,229.00 USD $79.00 USD For 7 nights You save $1,150.00 USD temp 3.8 Swim…" at bounding box center [928, 503] width 347 height 139
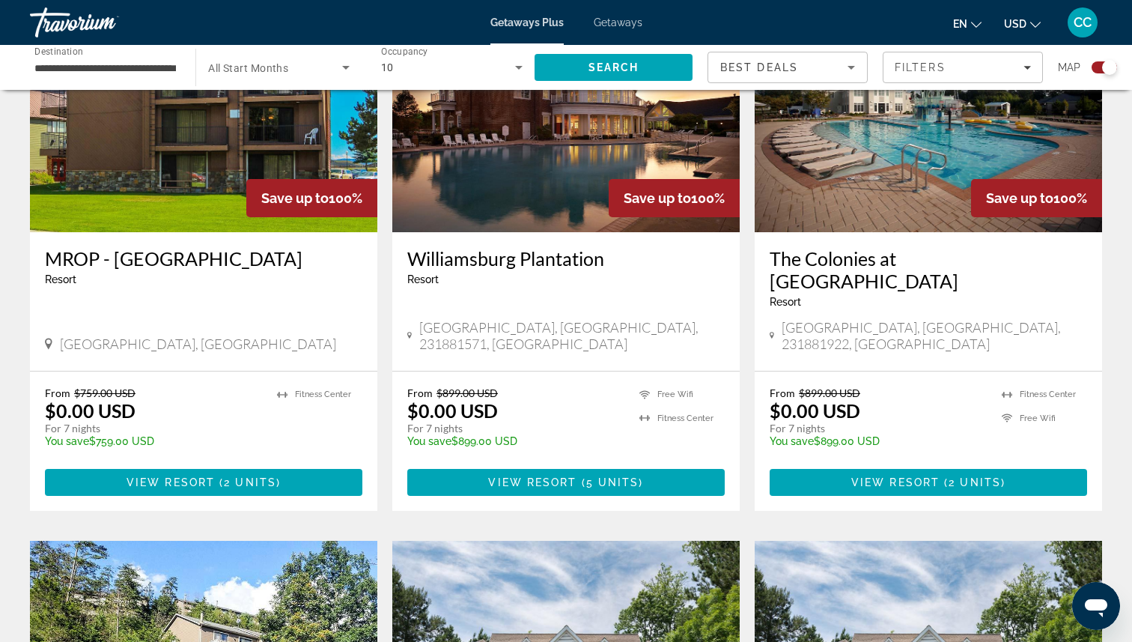
scroll to position [0, 0]
